Goal: Task Accomplishment & Management: Use online tool/utility

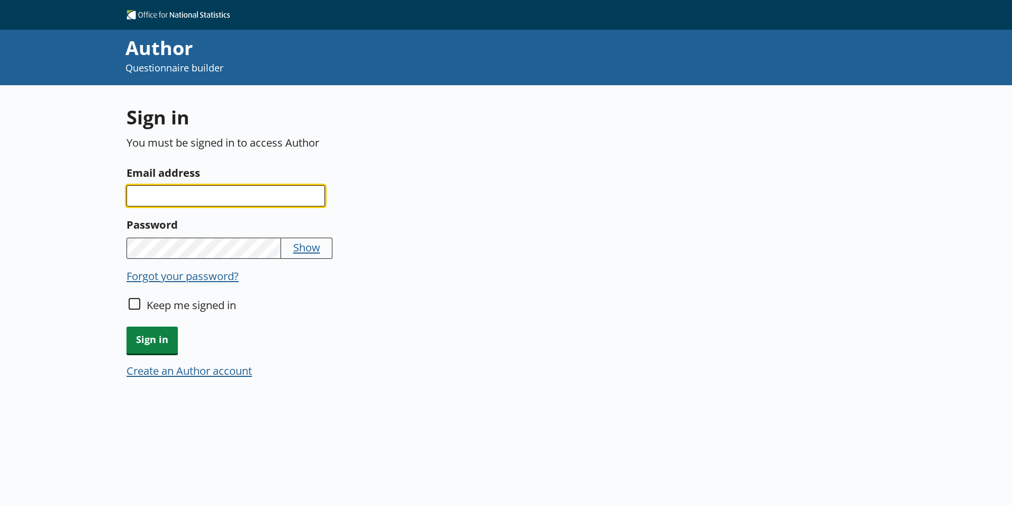
click at [256, 196] on input "Email address" at bounding box center [226, 195] width 199 height 21
type input "damola.adisa-oluga@ons.gov.uk"
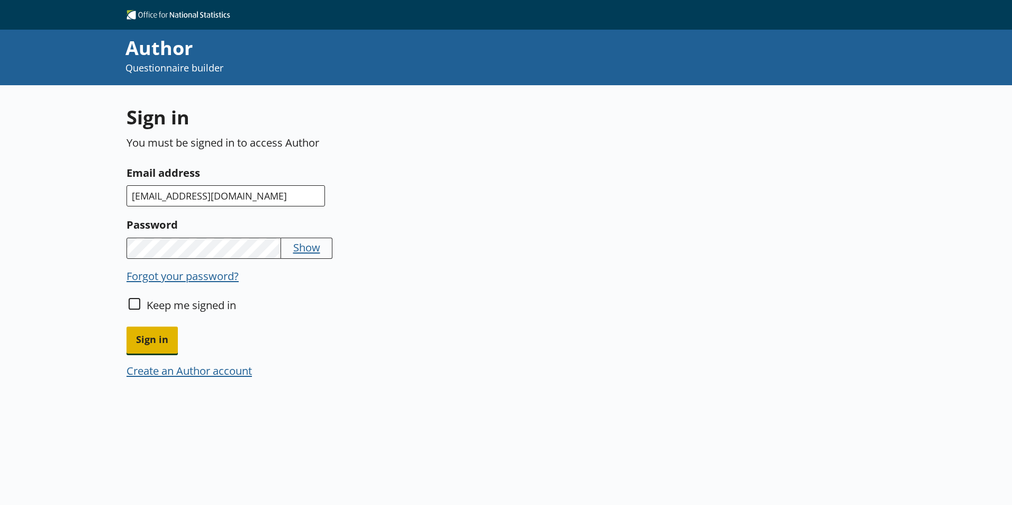
click at [160, 341] on span "Sign in" at bounding box center [152, 340] width 51 height 27
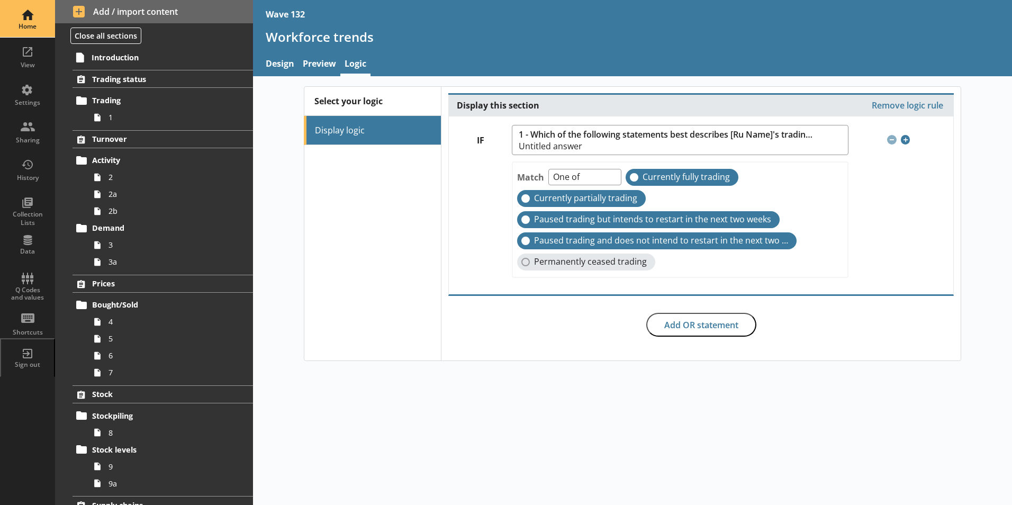
click at [30, 32] on div "Home" at bounding box center [27, 18] width 37 height 37
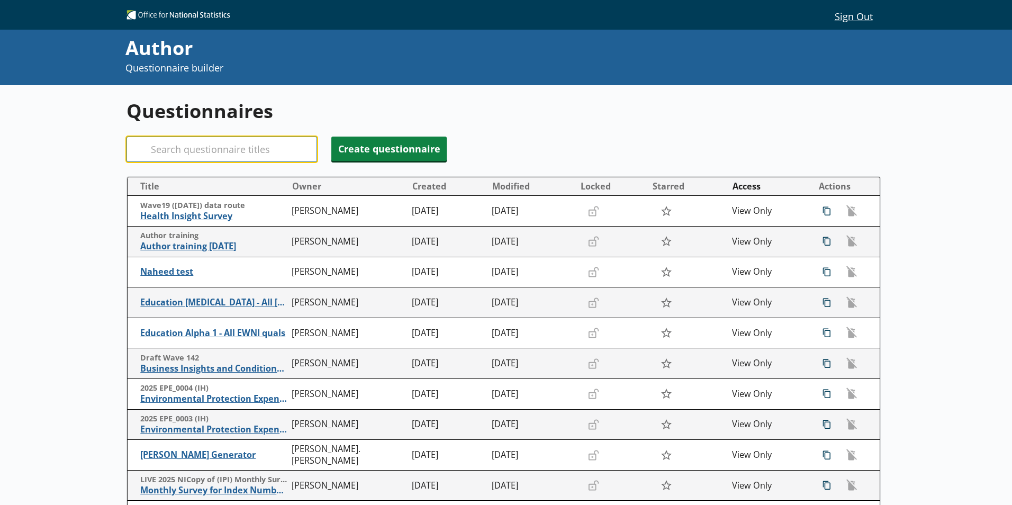
click at [196, 148] on input "Search" at bounding box center [222, 149] width 191 height 25
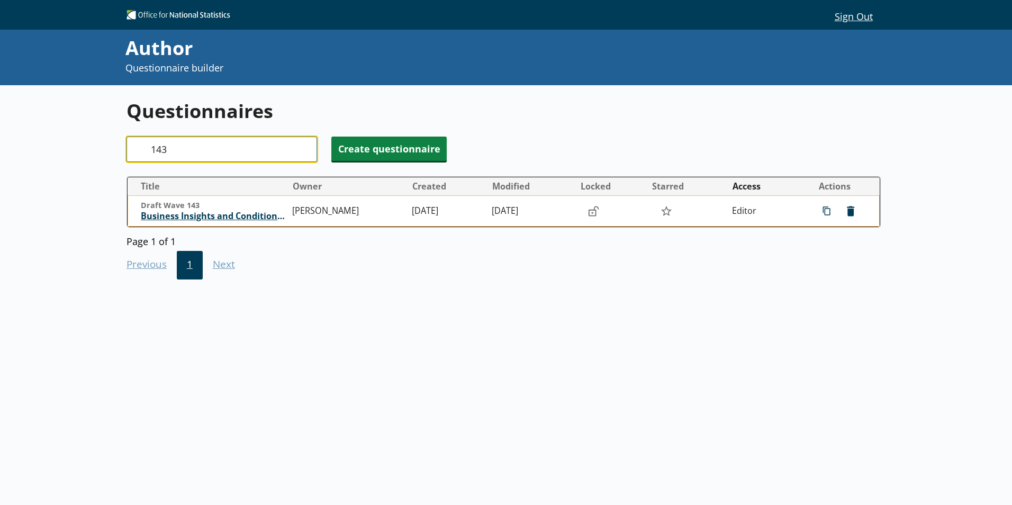
type input "143"
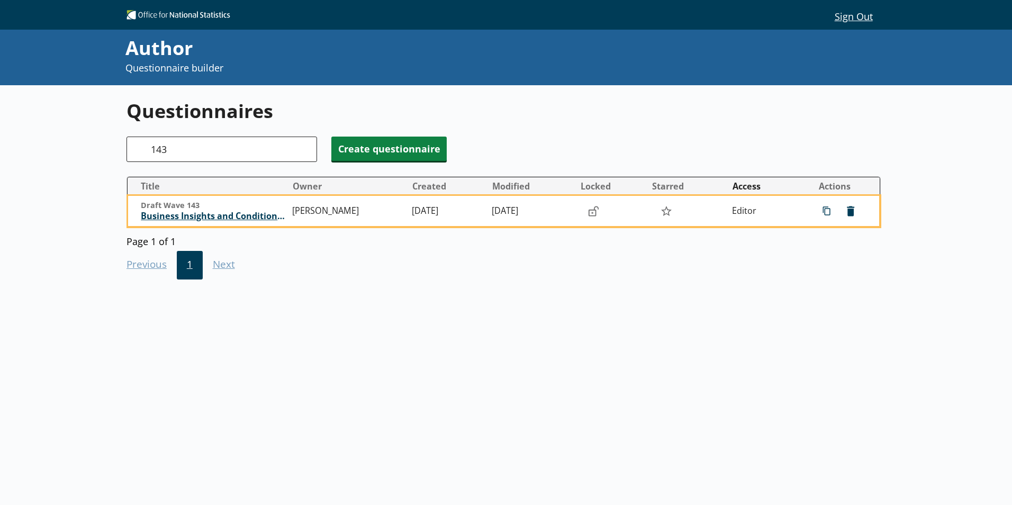
click at [242, 215] on span "Business Insights and Conditions Survey (BICS) draft" at bounding box center [214, 216] width 146 height 11
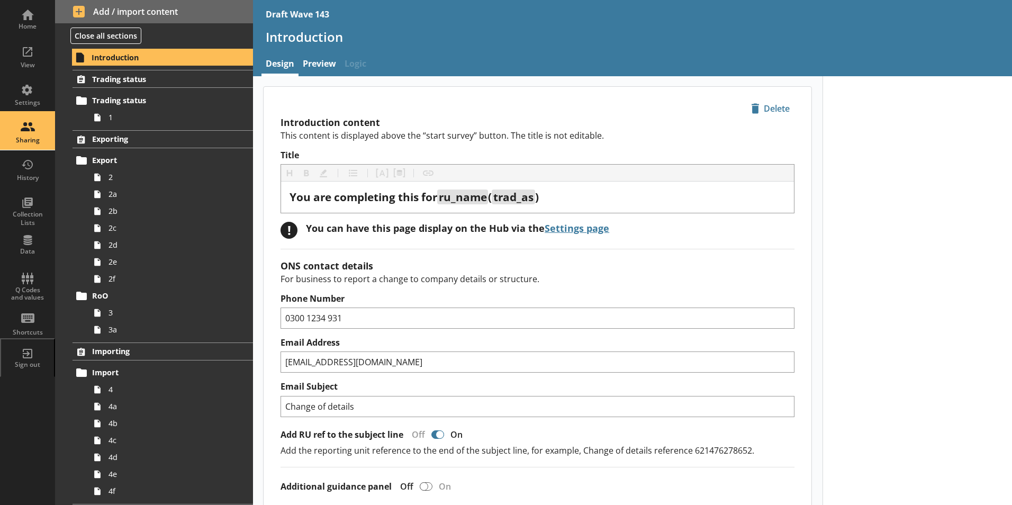
click at [26, 129] on div "Sharing" at bounding box center [27, 131] width 37 height 37
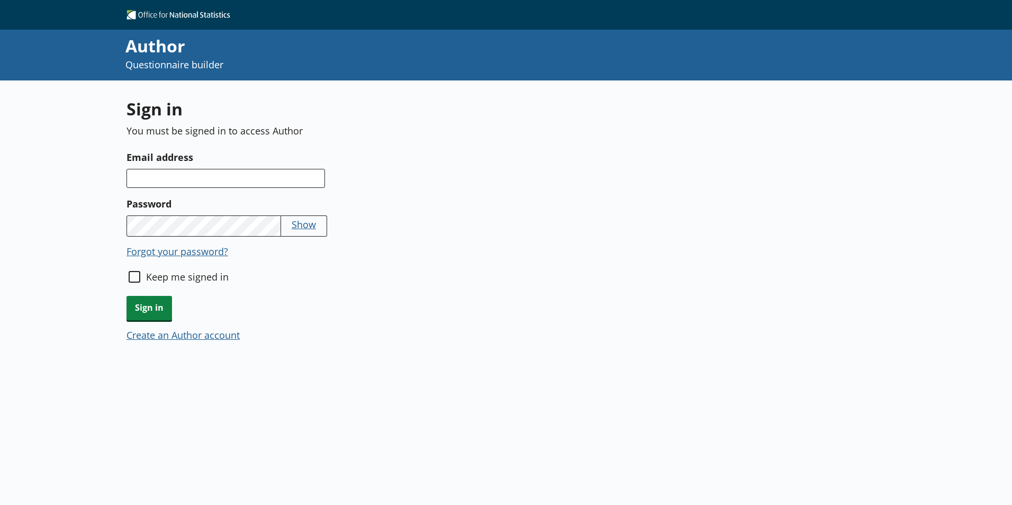
type textarea "x"
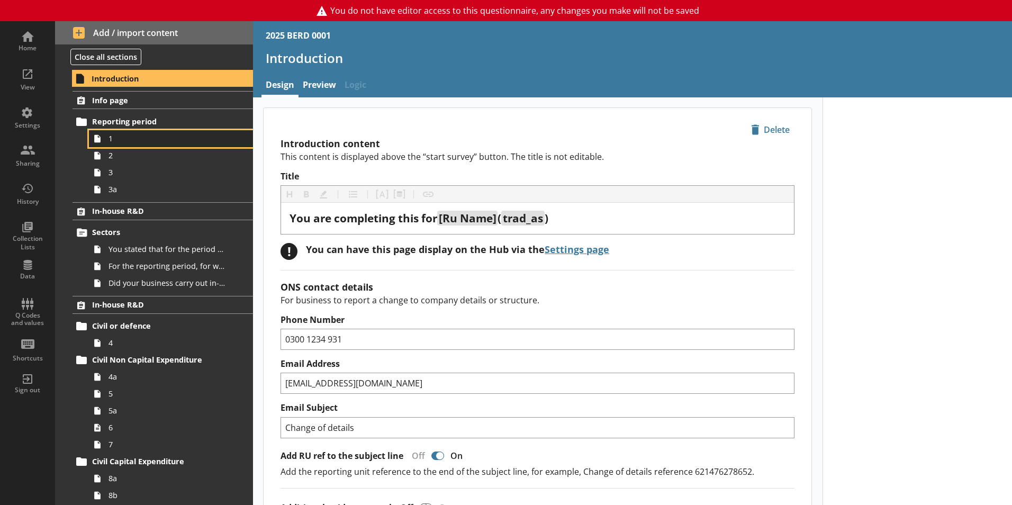
click at [107, 145] on link "1" at bounding box center [171, 138] width 164 height 17
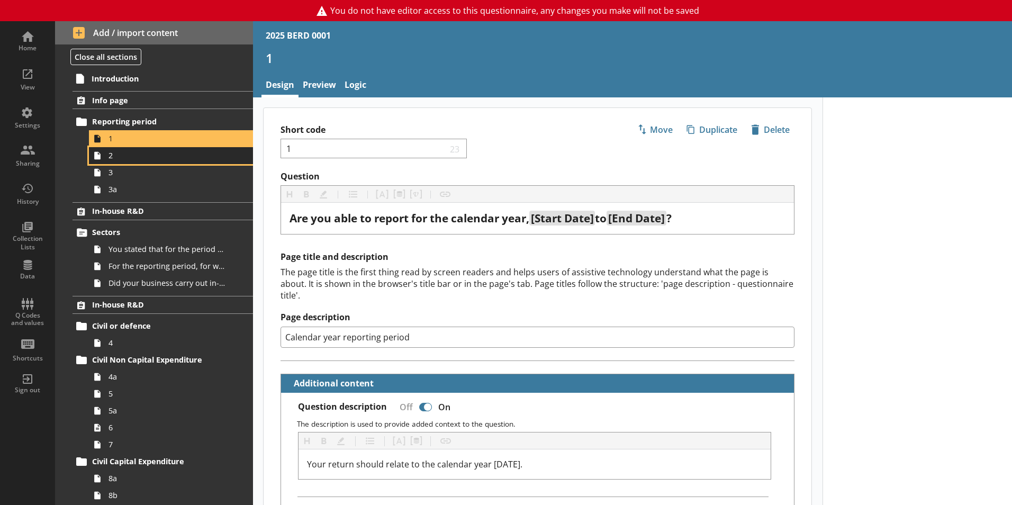
click at [109, 160] on span "2" at bounding box center [168, 155] width 118 height 10
type textarea "x"
select select "ref_p_end_date"
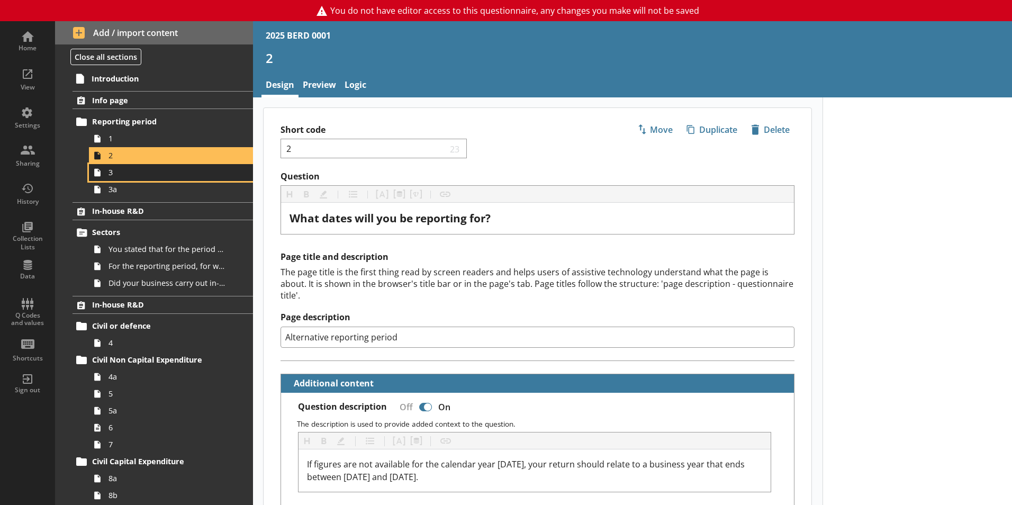
click at [109, 175] on span "3" at bounding box center [168, 172] width 118 height 10
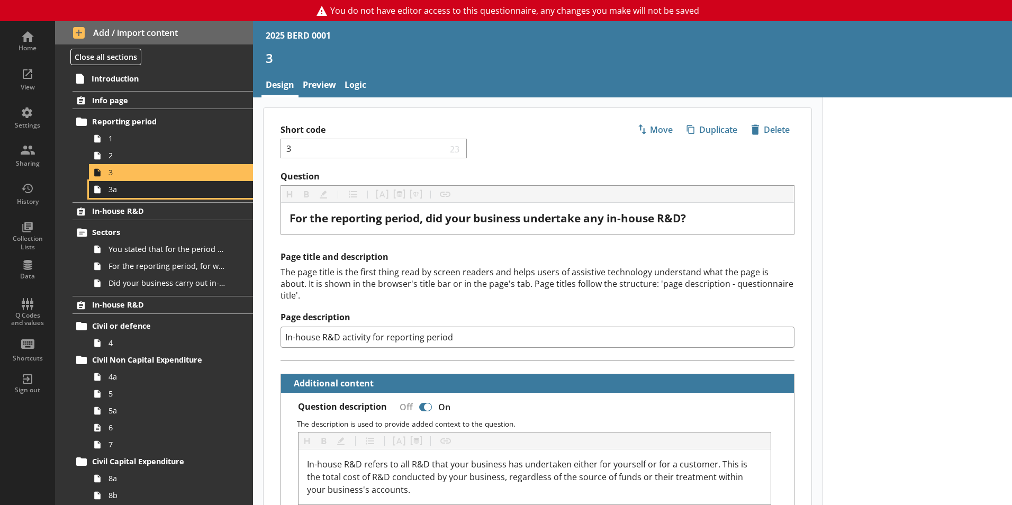
click at [109, 195] on link "3a" at bounding box center [171, 189] width 164 height 17
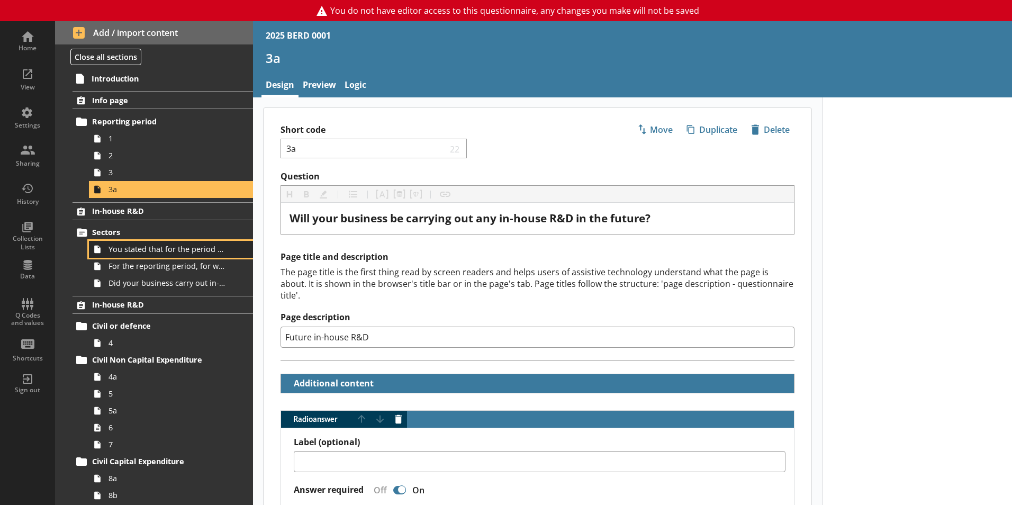
click at [131, 244] on span "You stated that for the period [From] to [To], [Ru Name] carried out in-house R…" at bounding box center [168, 249] width 118 height 10
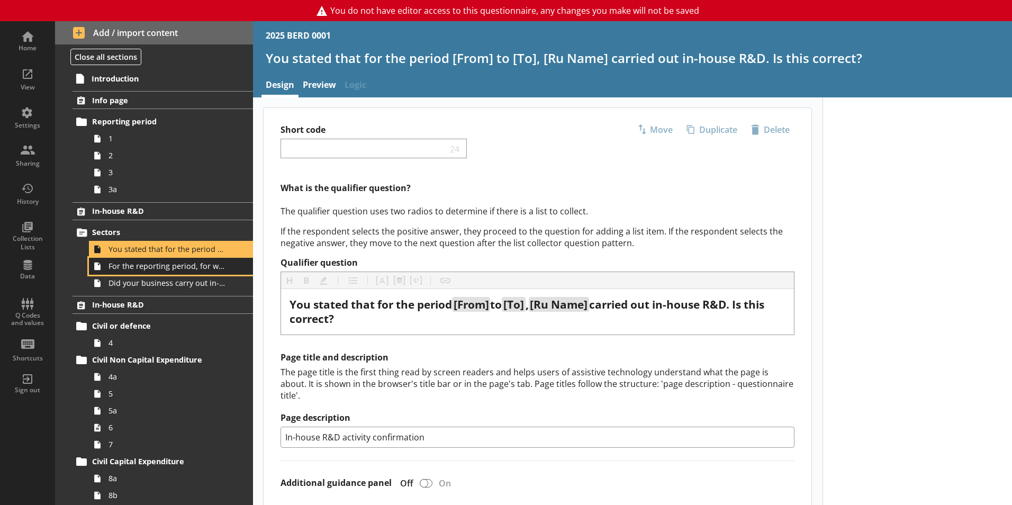
click at [175, 264] on span "For the reporting period, for which of the following product codes has your bus…" at bounding box center [168, 266] width 118 height 10
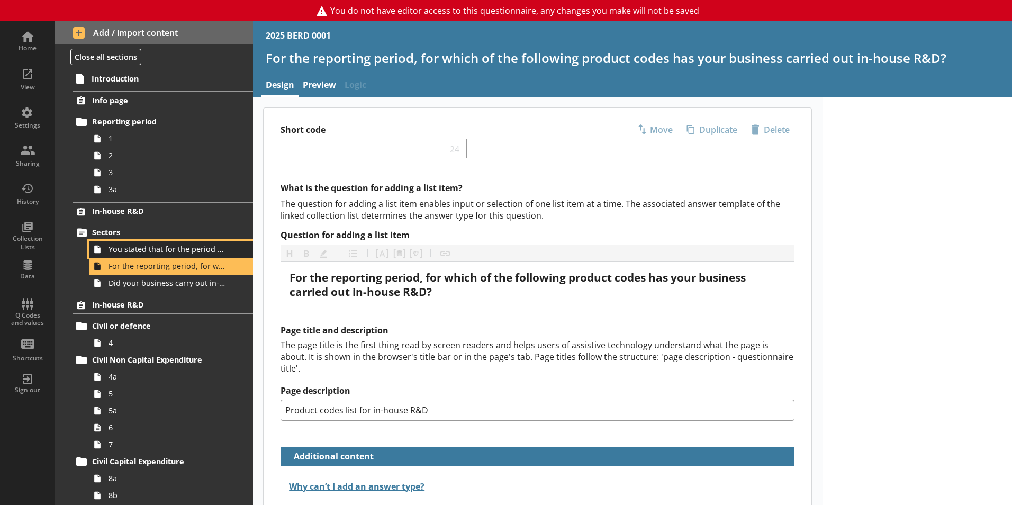
click at [164, 250] on span "You stated that for the period [From] to [To], [Ru Name] carried out in-house R…" at bounding box center [168, 249] width 118 height 10
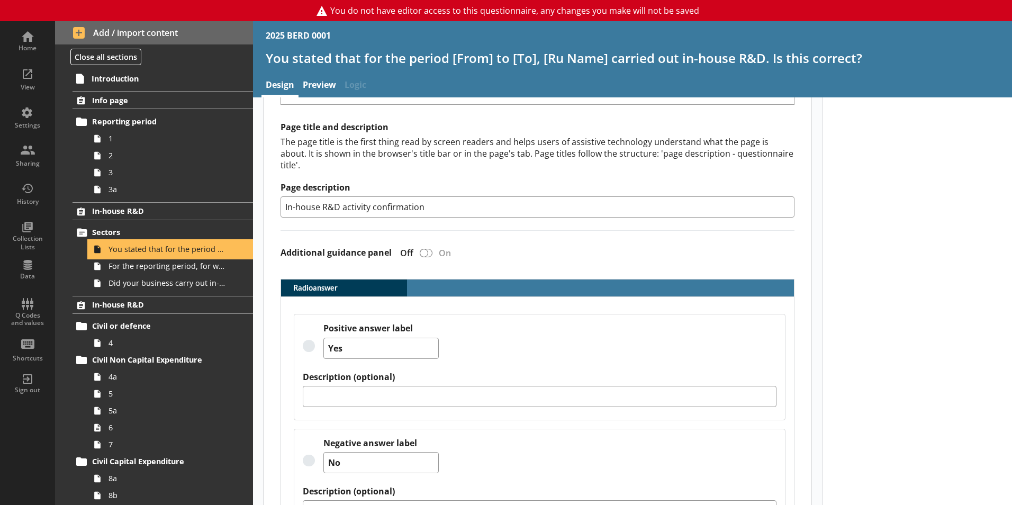
scroll to position [283, 0]
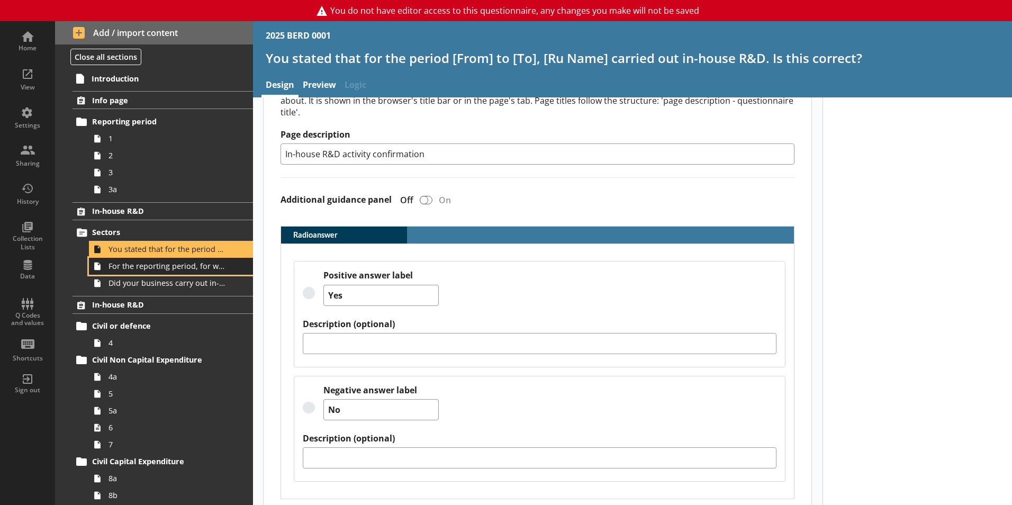
click at [174, 266] on span "For the reporting period, for which of the following product codes has your bus…" at bounding box center [168, 266] width 118 height 10
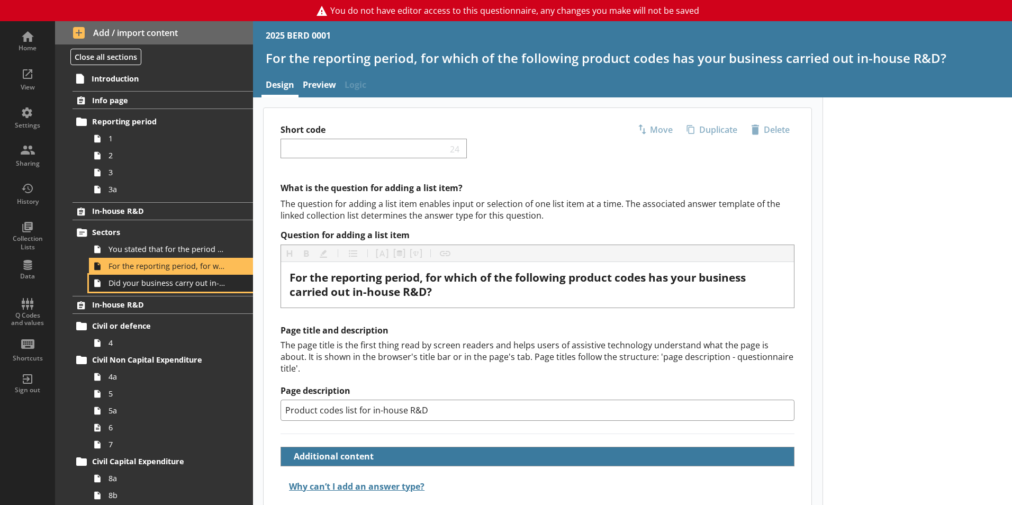
click at [160, 283] on span "Did your business carry out in-house R&D for any other product codes?" at bounding box center [168, 283] width 118 height 10
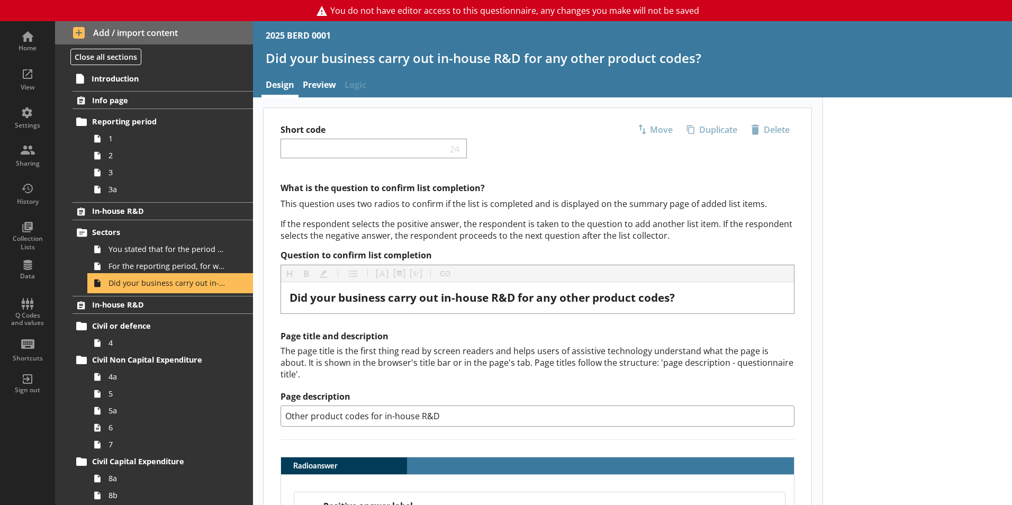
click at [159, 283] on span "Did your business carry out in-house R&D for any other product codes?" at bounding box center [168, 283] width 118 height 10
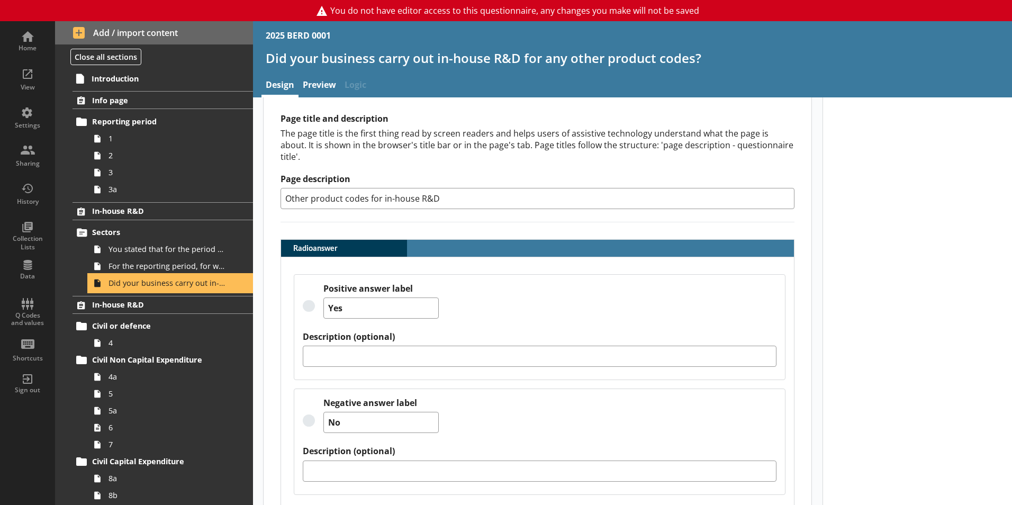
scroll to position [230, 0]
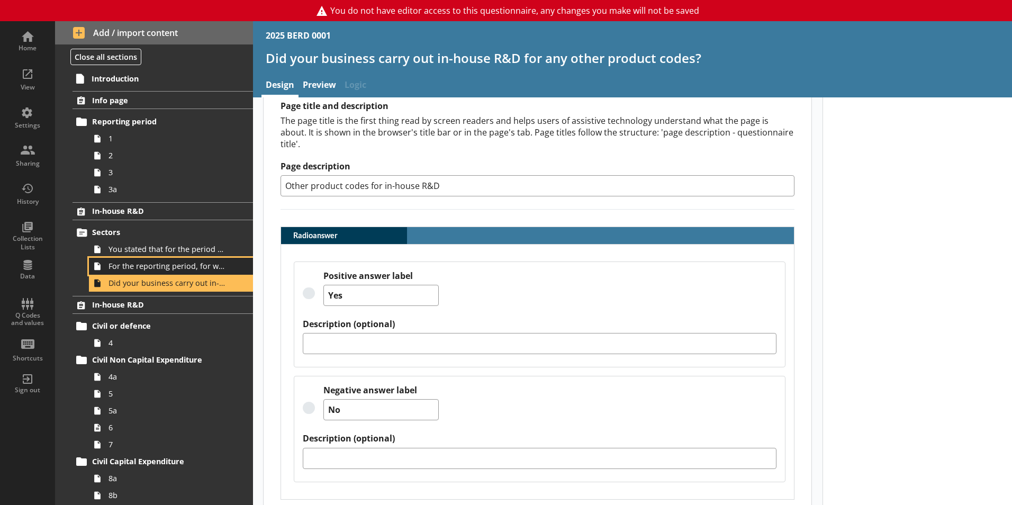
click at [134, 263] on span "For the reporting period, for which of the following product codes has your bus…" at bounding box center [168, 266] width 118 height 10
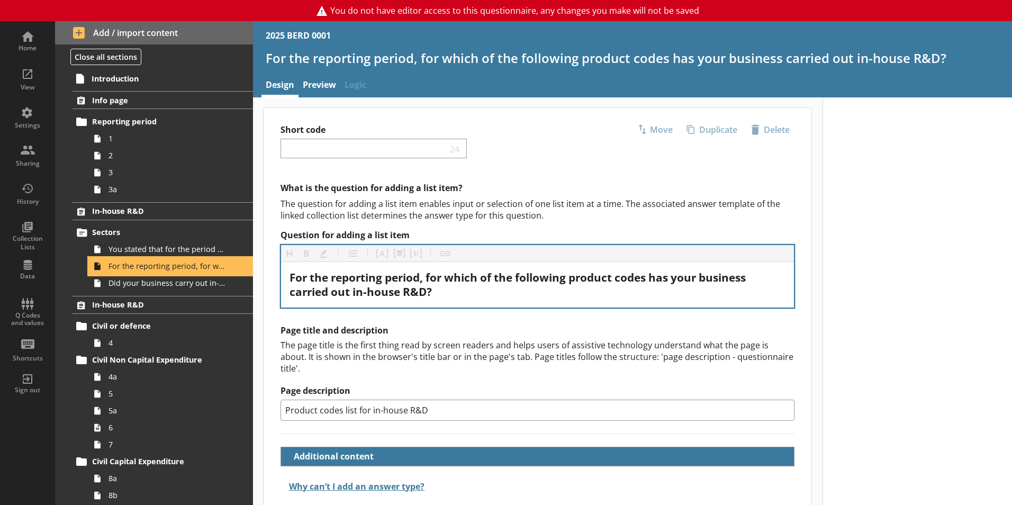
scroll to position [50, 0]
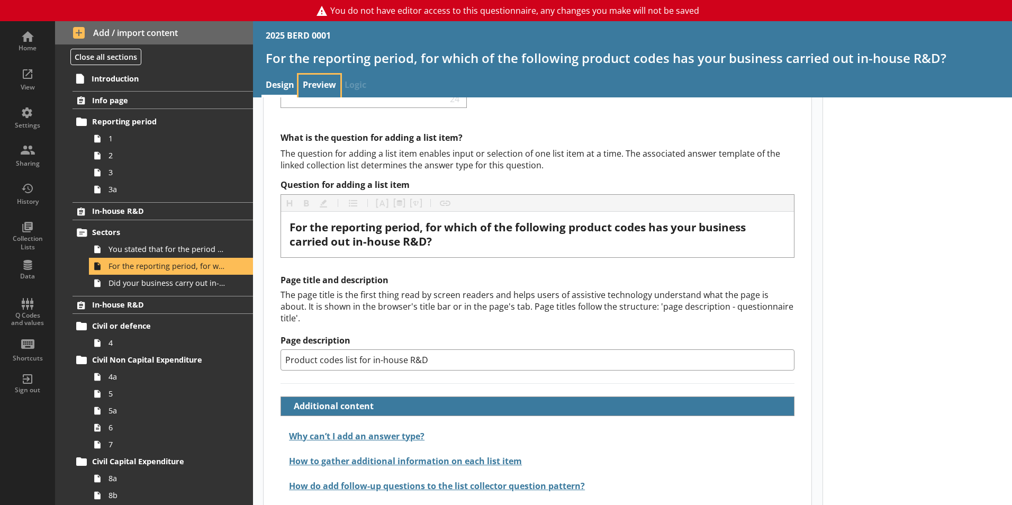
click at [317, 84] on link "Preview" at bounding box center [320, 86] width 42 height 23
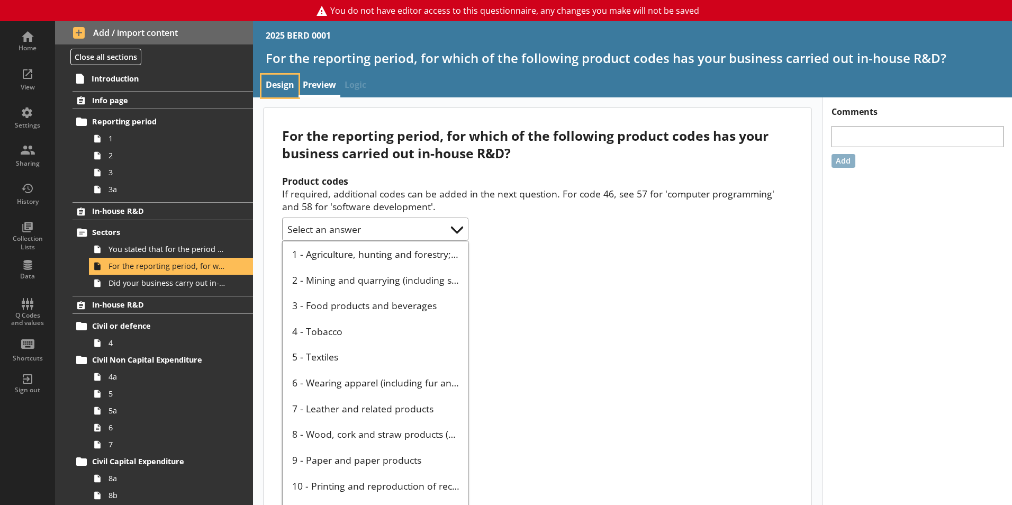
click at [280, 86] on link "Design" at bounding box center [280, 86] width 37 height 23
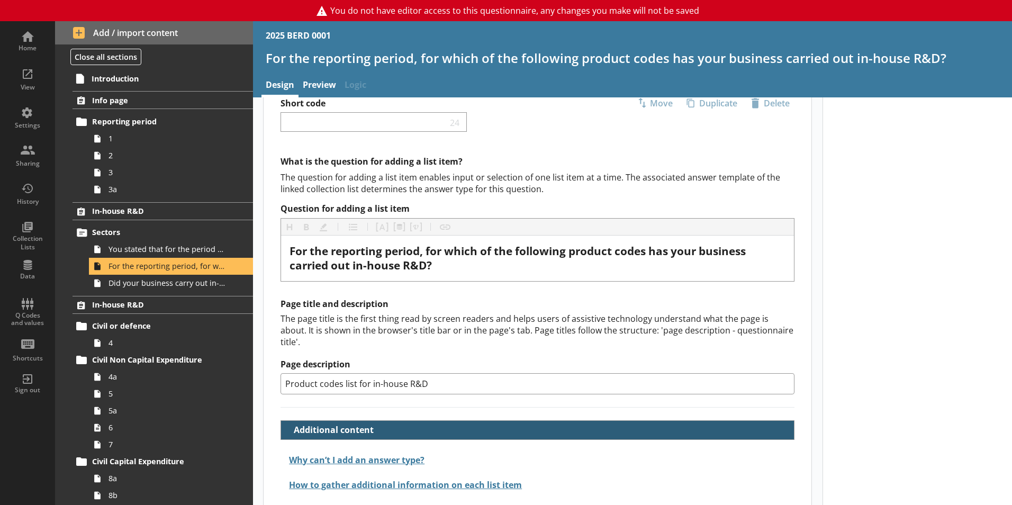
scroll to position [50, 0]
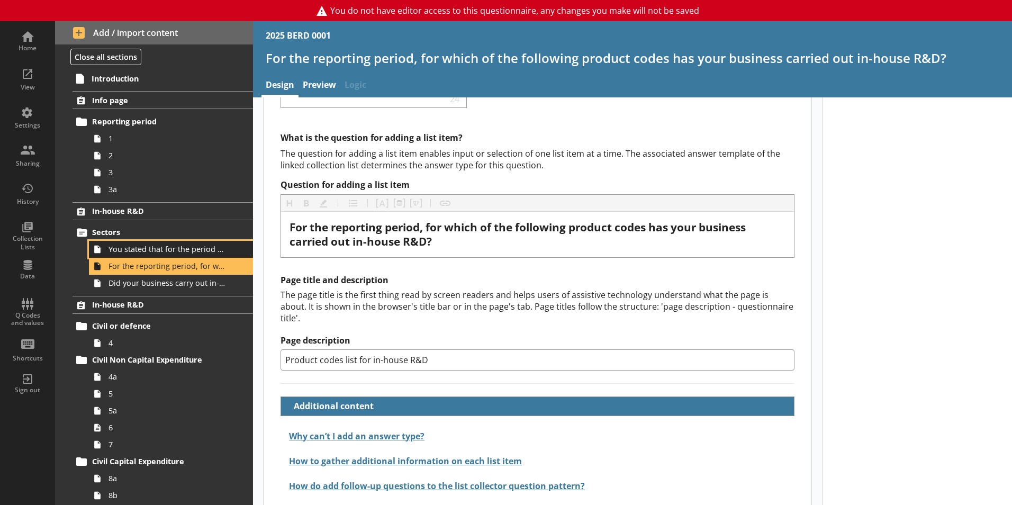
click at [190, 247] on span "You stated that for the period [From] to [To], [Ru Name] carried out in-house R…" at bounding box center [168, 249] width 118 height 10
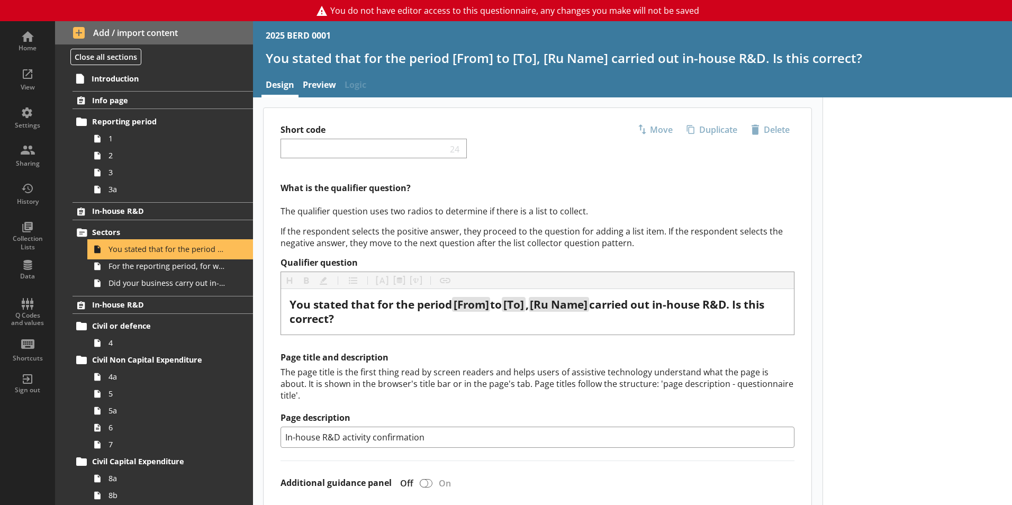
type textarea "x"
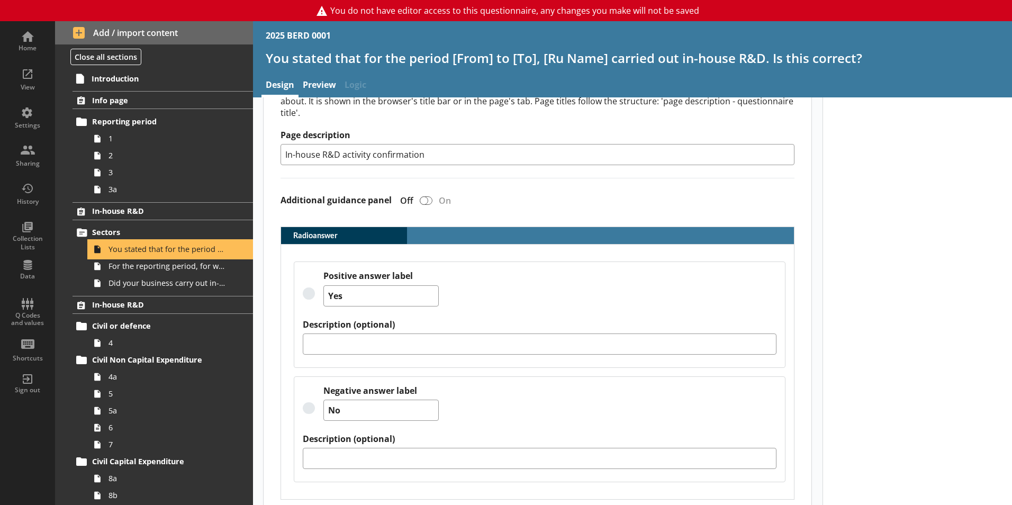
scroll to position [283, 0]
